Goal: Task Accomplishment & Management: Complete application form

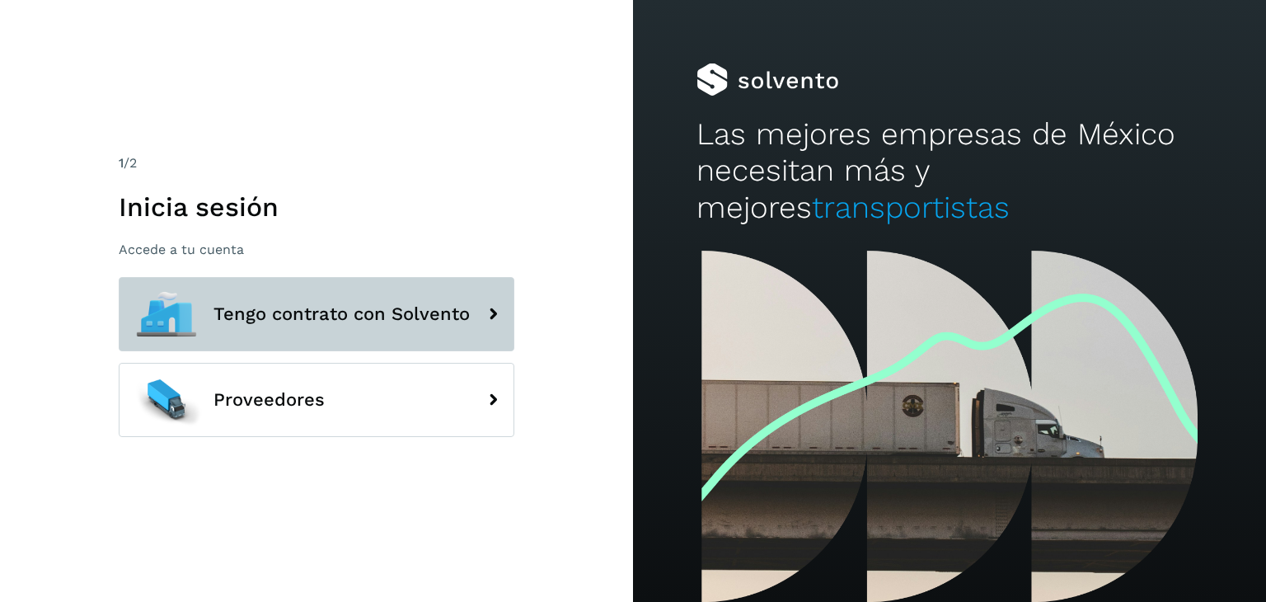
click at [366, 310] on span "Tengo contrato con Solvento" at bounding box center [341, 314] width 256 height 20
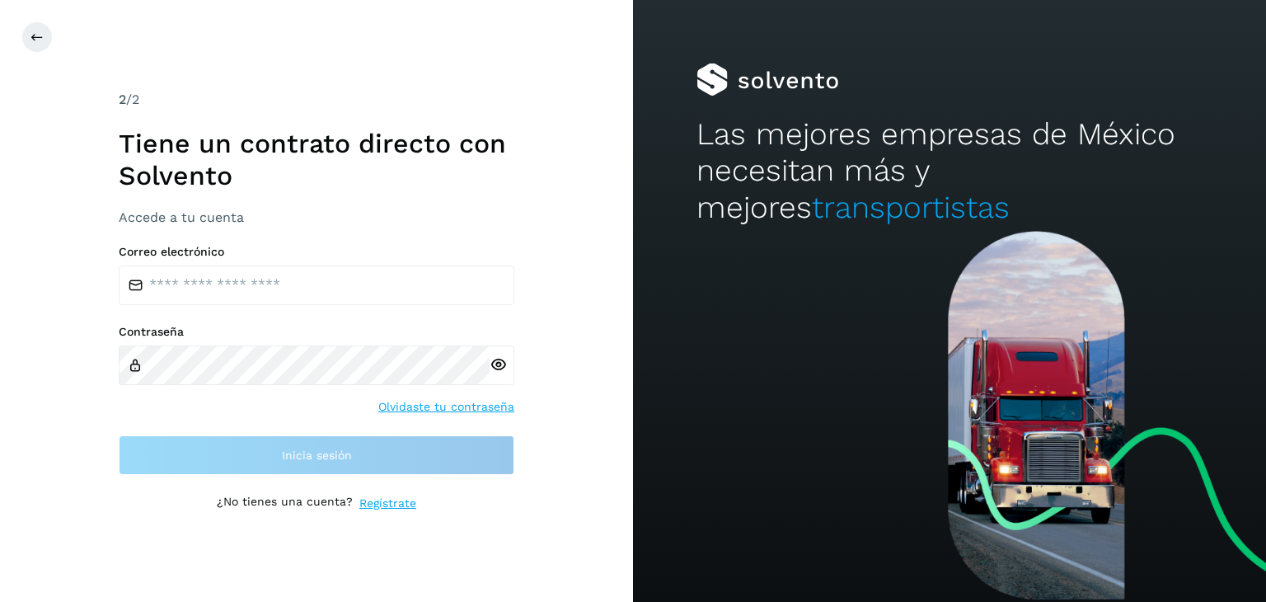
drag, startPoint x: 354, startPoint y: 261, endPoint x: 354, endPoint y: 283, distance: 22.3
click at [354, 283] on div "Correo electrónico" at bounding box center [317, 275] width 396 height 60
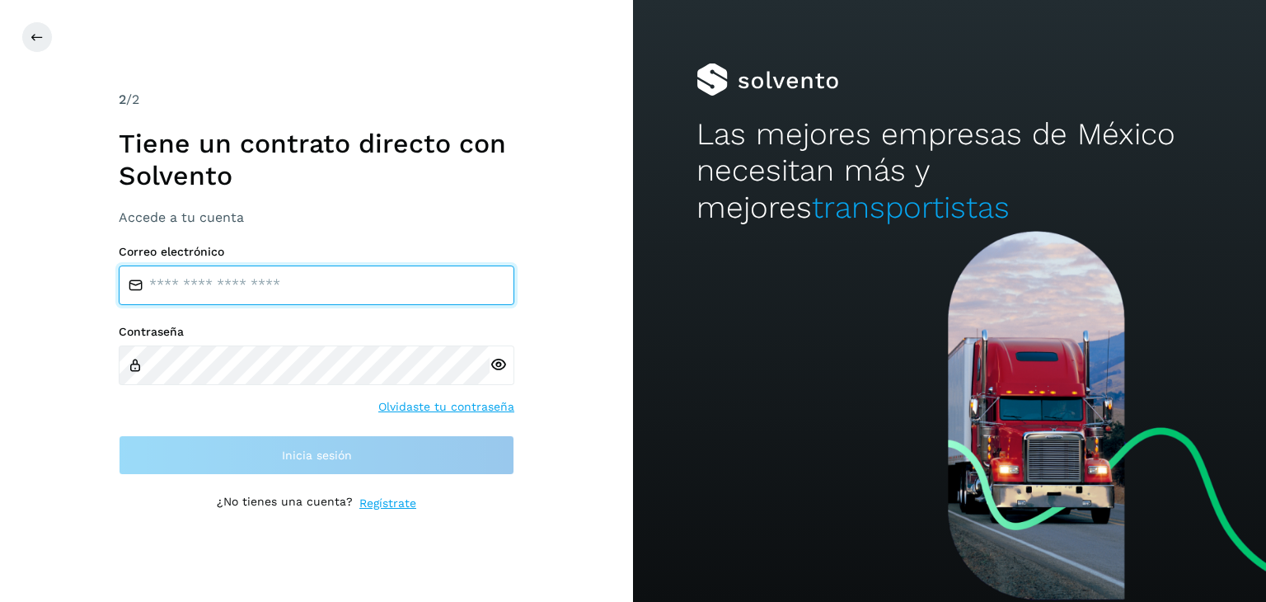
click at [354, 283] on input "email" at bounding box center [317, 285] width 396 height 40
type input "**********"
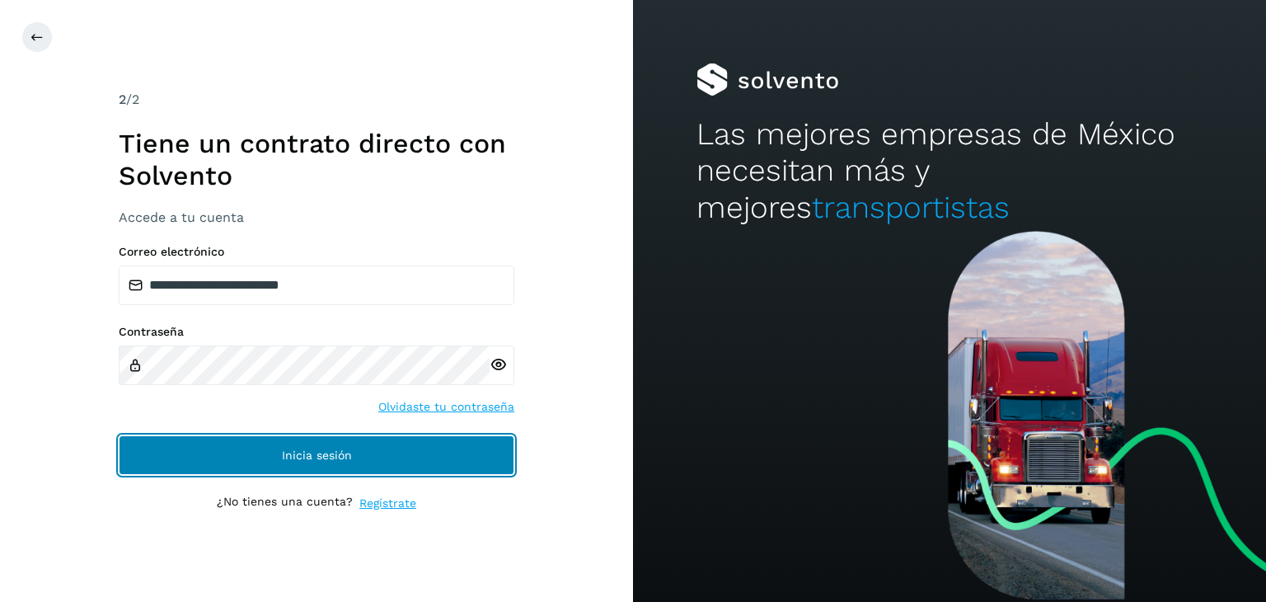
click at [323, 443] on button "Inicia sesión" at bounding box center [317, 455] width 396 height 40
click at [312, 449] on span "Inicia sesión" at bounding box center [317, 455] width 70 height 12
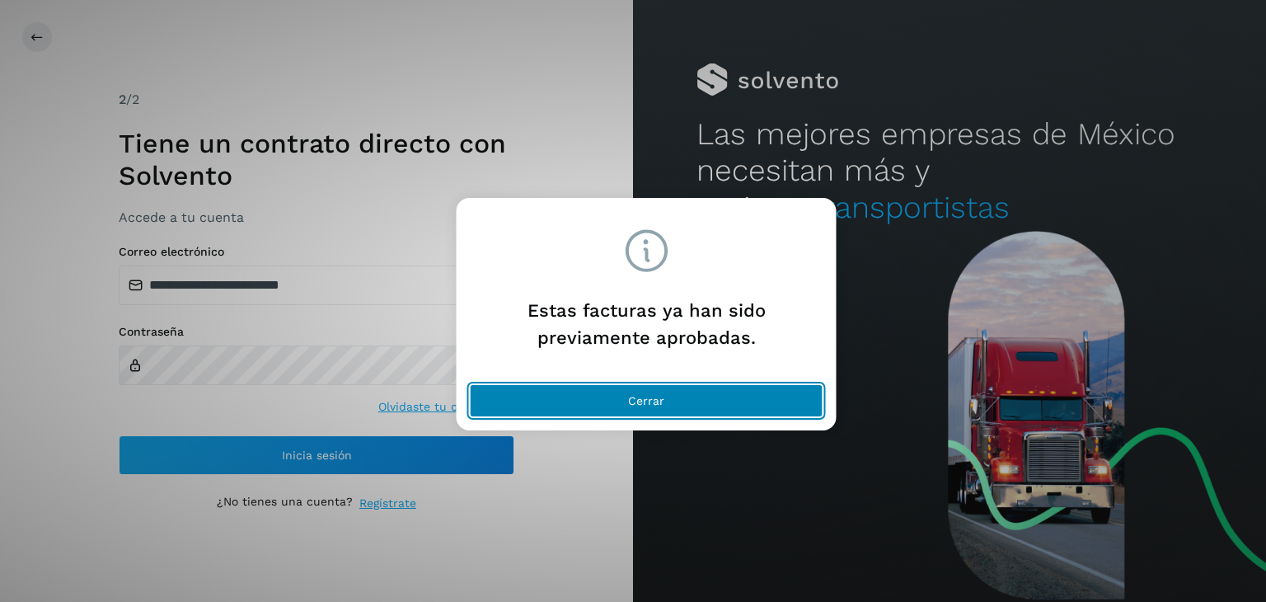
click at [672, 400] on button "Cerrar" at bounding box center [647, 400] width 354 height 33
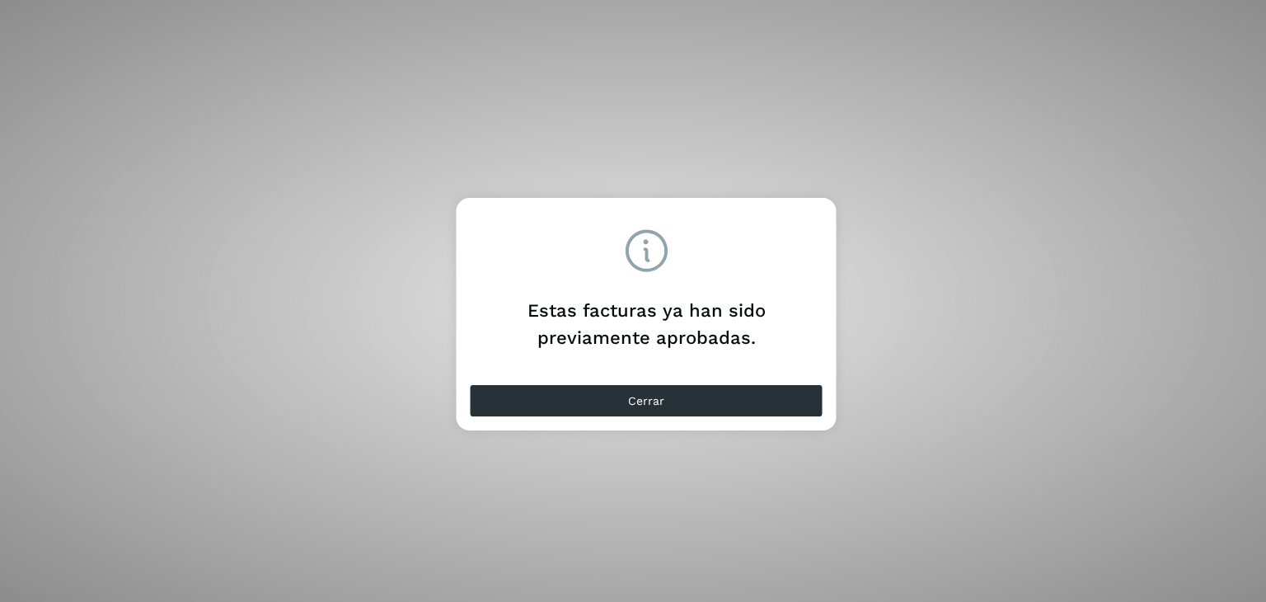
click at [644, 396] on span "Cerrar" at bounding box center [646, 401] width 36 height 12
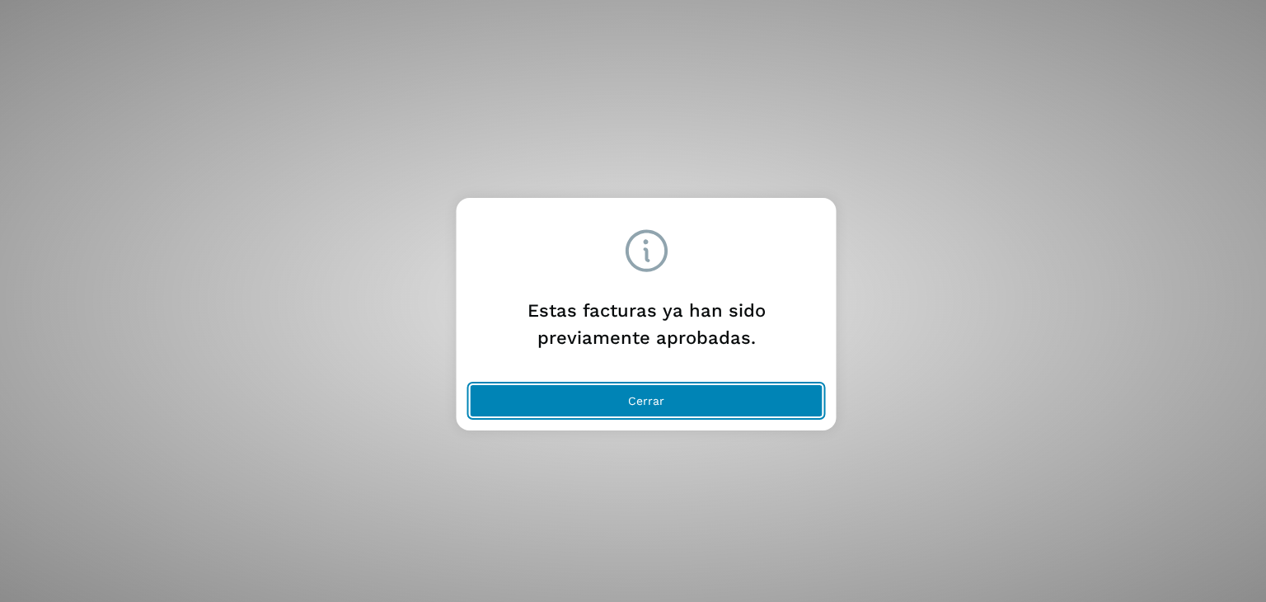
click at [613, 406] on button "Cerrar" at bounding box center [647, 400] width 354 height 33
